Goal: Find specific page/section: Find specific page/section

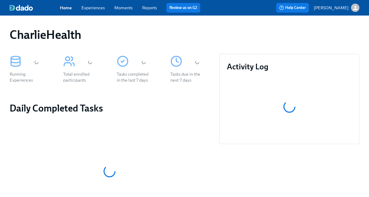
click at [95, 11] on div "Home Experiences Moments Reports Review us on G2" at bounding box center [135, 8] width 150 height 10
click at [94, 10] on link "Experiences" at bounding box center [92, 7] width 23 height 5
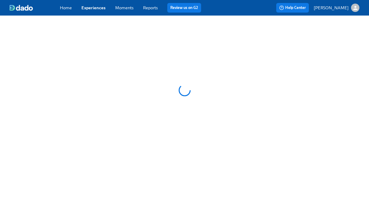
click at [87, 6] on link "Experiences" at bounding box center [93, 7] width 24 height 5
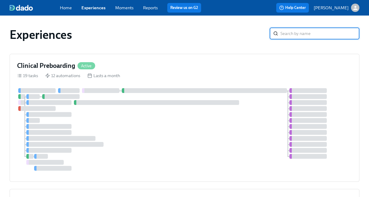
click at [302, 33] on input "search" at bounding box center [319, 34] width 79 height 12
type input "group"
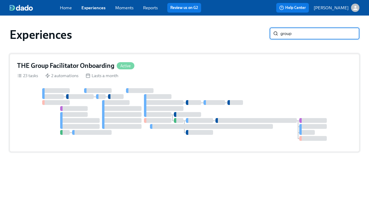
click at [257, 66] on div "THE Group Facilitator Onboarding Active" at bounding box center [184, 65] width 335 height 9
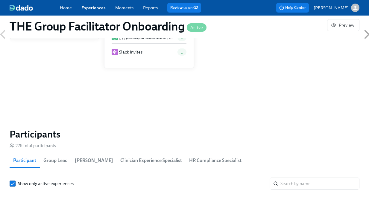
scroll to position [451, 0]
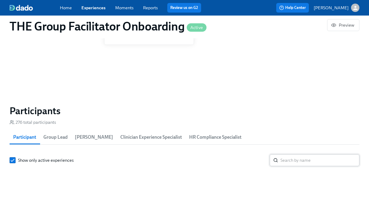
click at [301, 154] on input "search" at bounding box center [319, 160] width 79 height 12
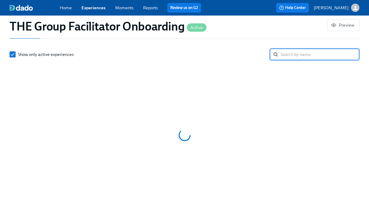
scroll to position [0, 9342]
paste input "Tericka"
type input "Tericka"
click at [292, 57] on input "Tericka" at bounding box center [319, 54] width 79 height 12
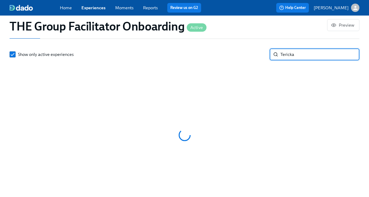
click at [292, 57] on input "Tericka" at bounding box center [319, 54] width 79 height 12
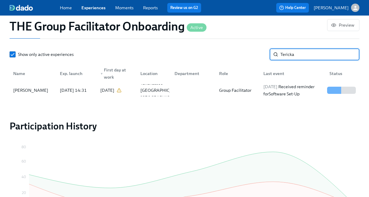
scroll to position [0, 10040]
type input "Tericka"
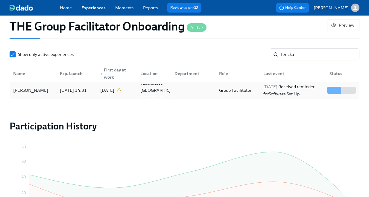
click at [240, 90] on div "Group Facilitator" at bounding box center [235, 90] width 37 height 7
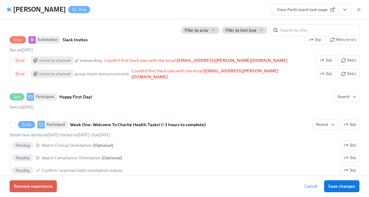
scroll to position [388, 0]
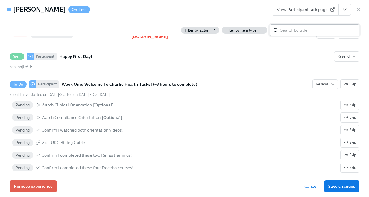
click at [293, 30] on input "search" at bounding box center [319, 30] width 79 height 12
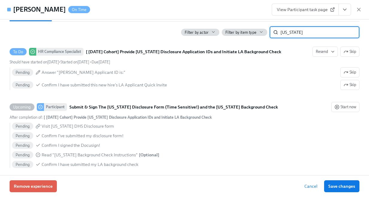
type input "[US_STATE]"
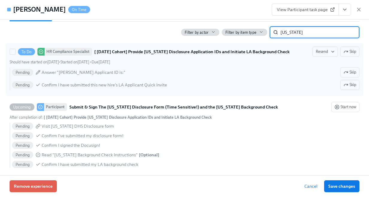
click at [350, 49] on span "Skip" at bounding box center [349, 52] width 13 height 6
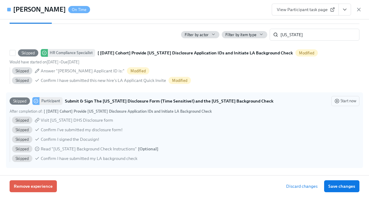
scroll to position [189, 0]
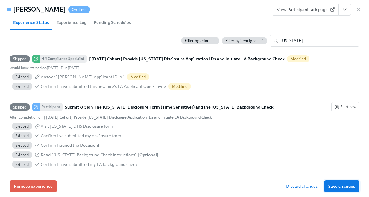
click at [344, 186] on span "Save changes" at bounding box center [341, 186] width 27 height 6
